Goal: Check status: Check status

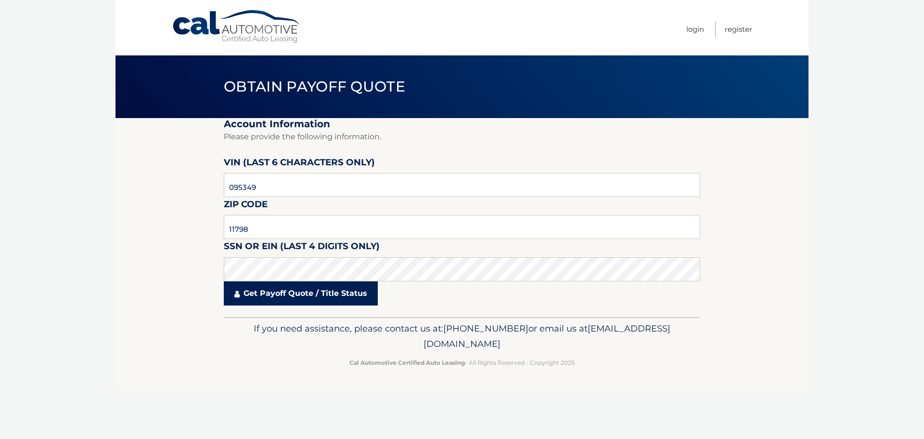
type input "11798"
click at [294, 301] on link "Get Payoff Quote / Title Status" at bounding box center [301, 293] width 154 height 24
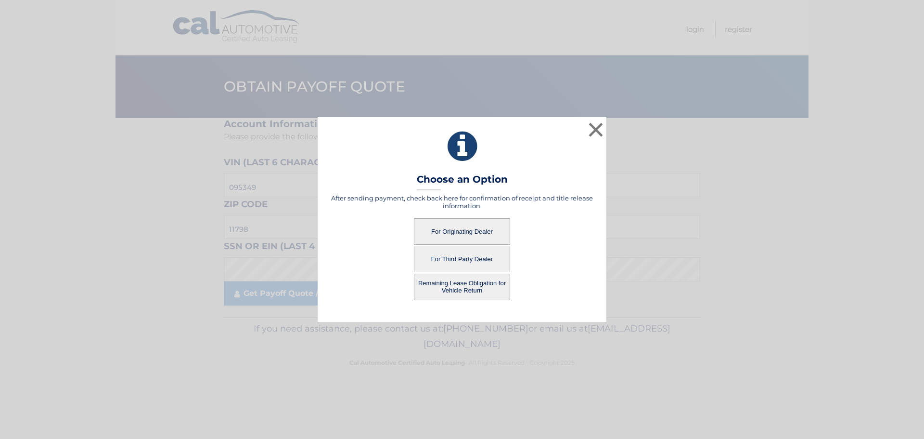
click at [454, 234] on button "For Originating Dealer" at bounding box center [462, 231] width 96 height 26
click at [445, 228] on button "For Originating Dealer" at bounding box center [462, 231] width 96 height 26
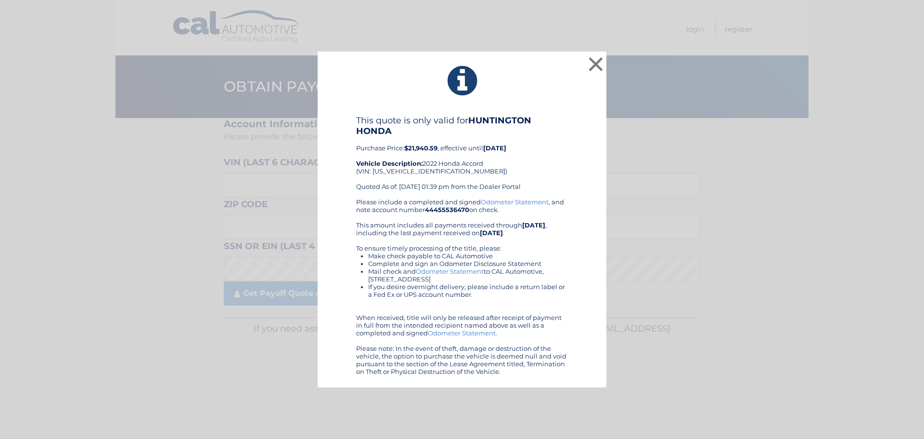
drag, startPoint x: 863, startPoint y: 0, endPoint x: 620, endPoint y: 412, distance: 478.5
click at [620, 412] on div "× This quote is only valid for HUNTINGTON HONDA Purchase Price: $21,940.59 , ef…" at bounding box center [462, 219] width 924 height 439
